Goal: Task Accomplishment & Management: Use online tool/utility

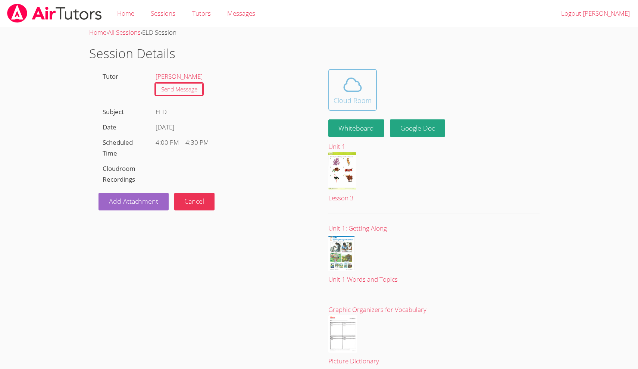
click at [355, 89] on icon at bounding box center [352, 84] width 21 height 21
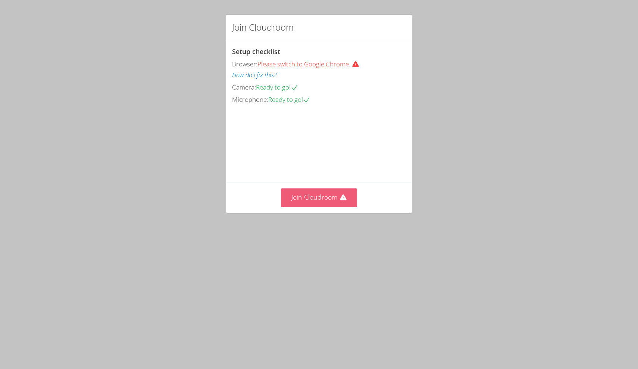
click at [302, 207] on button "Join Cloudroom" at bounding box center [319, 197] width 76 height 18
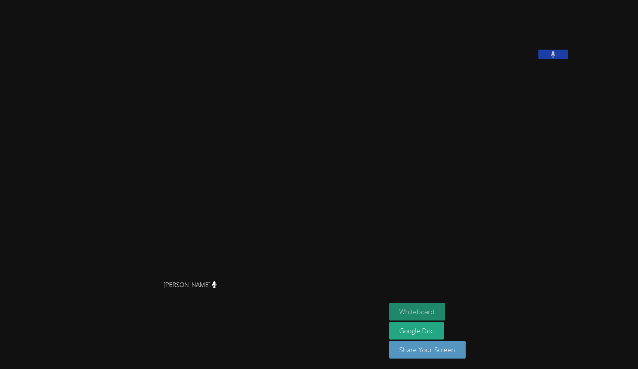
click at [389, 311] on button "Whiteboard" at bounding box center [417, 312] width 56 height 18
click at [445, 308] on button "Whiteboard" at bounding box center [417, 312] width 56 height 18
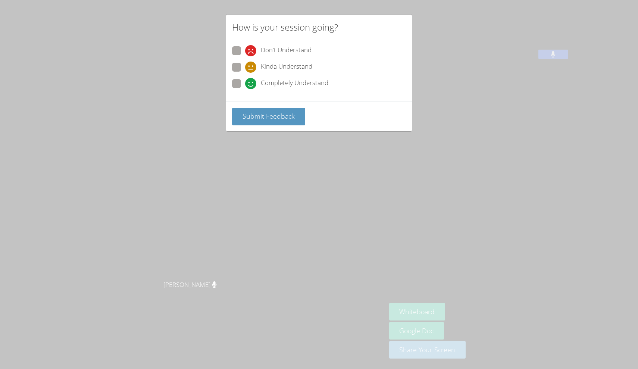
click at [245, 89] on span at bounding box center [245, 89] width 0 height 0
click at [245, 81] on input "Completely Understand" at bounding box center [248, 82] width 6 height 6
radio input "true"
click at [274, 115] on span "Submit Feedback" at bounding box center [268, 115] width 52 height 9
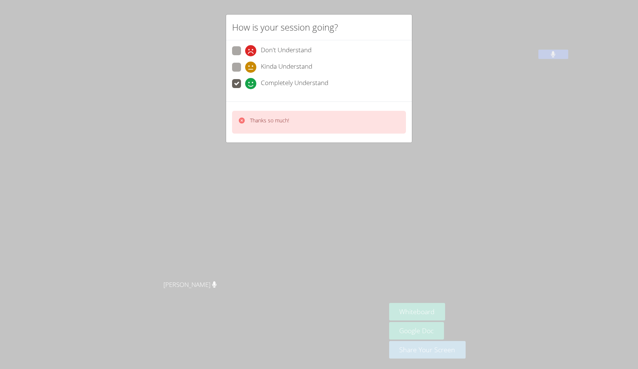
click at [471, 129] on div "How is your session going? Don't Understand Kinda Understand Completely Underst…" at bounding box center [319, 184] width 638 height 369
